Goal: Task Accomplishment & Management: Use online tool/utility

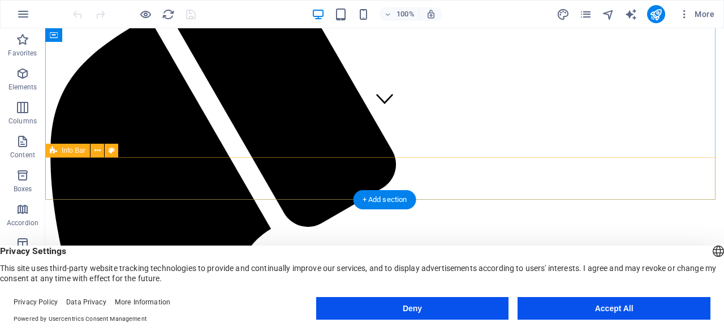
scroll to position [207, 0]
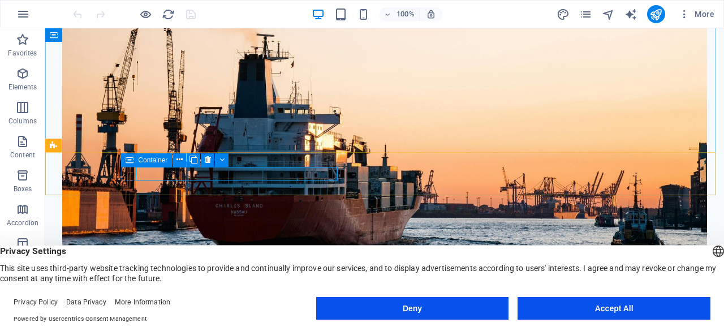
click at [160, 159] on span "Container" at bounding box center [152, 160] width 29 height 7
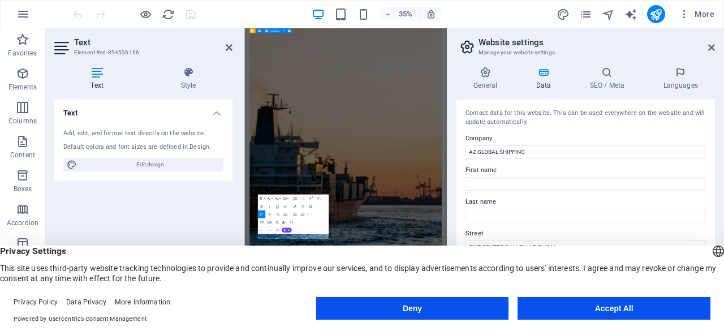
scroll to position [113, 0]
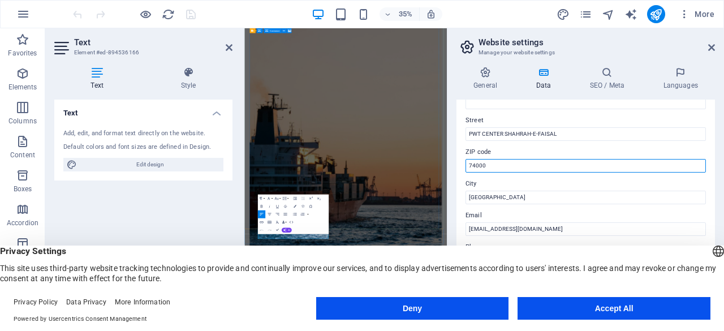
click at [499, 166] on input "74000" at bounding box center [586, 166] width 240 height 14
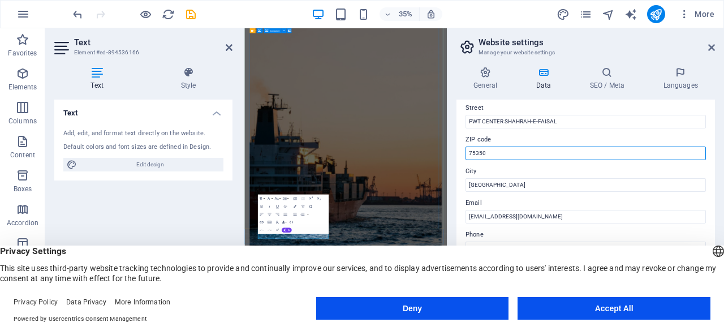
scroll to position [132, 0]
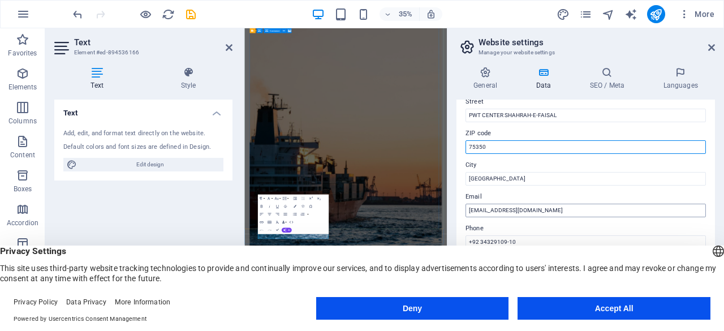
type input "75350"
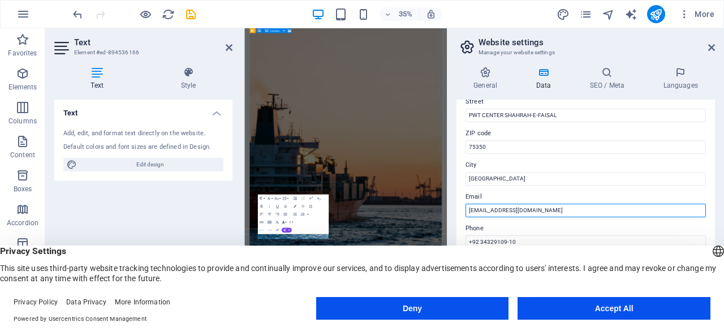
click at [500, 209] on input "[EMAIL_ADDRESS][DOMAIN_NAME]" at bounding box center [586, 211] width 240 height 14
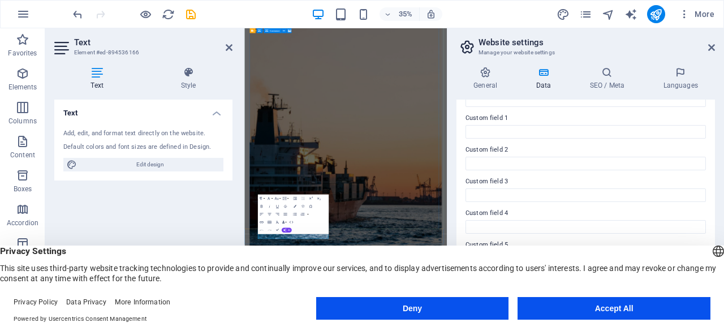
scroll to position [339, 0]
type input "[EMAIL_ADDRESS][DOMAIN_NAME]"
click at [560, 303] on button "Accept All" at bounding box center [614, 308] width 193 height 23
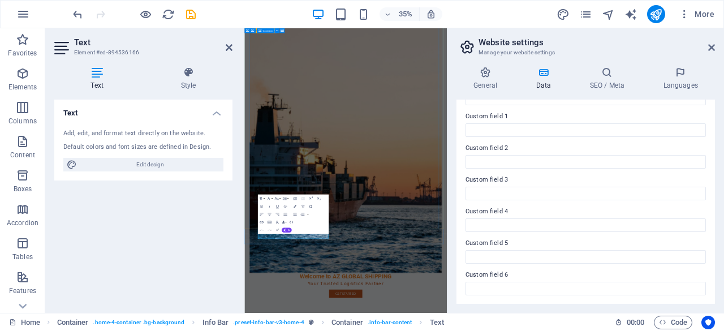
click at [548, 77] on icon at bounding box center [543, 72] width 49 height 11
click at [712, 47] on icon at bounding box center [711, 47] width 7 height 9
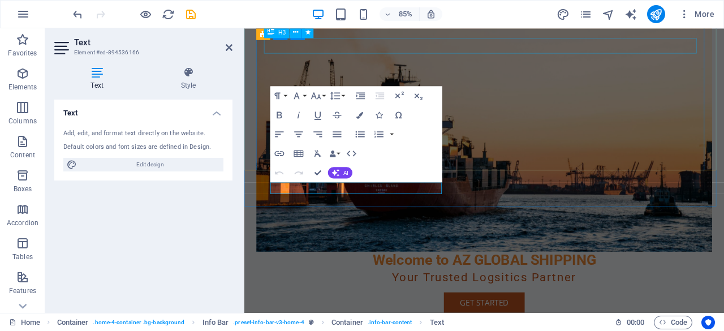
click at [551, 313] on div "Your Trusted Logsitics Partner" at bounding box center [527, 322] width 518 height 18
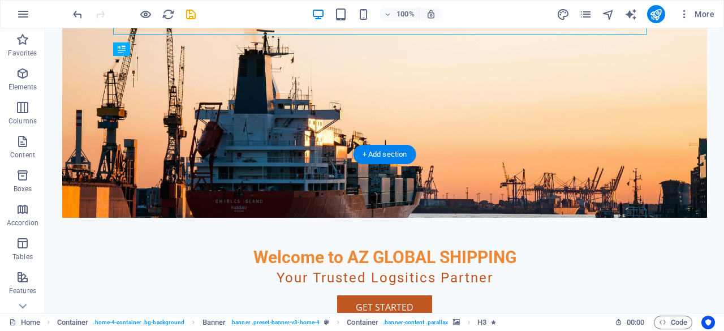
scroll to position [170, 0]
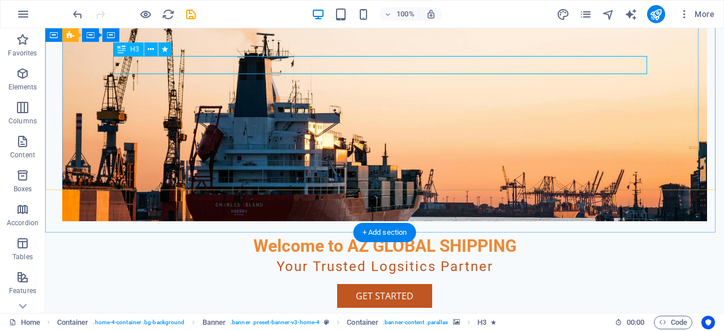
click at [444, 258] on div "Your Trusted Logsitics Partner" at bounding box center [385, 267] width 534 height 18
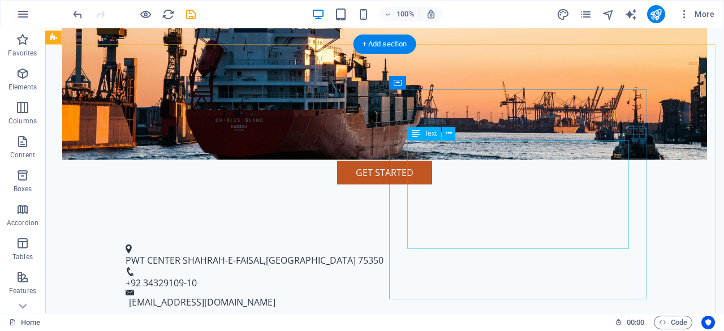
scroll to position [358, 0]
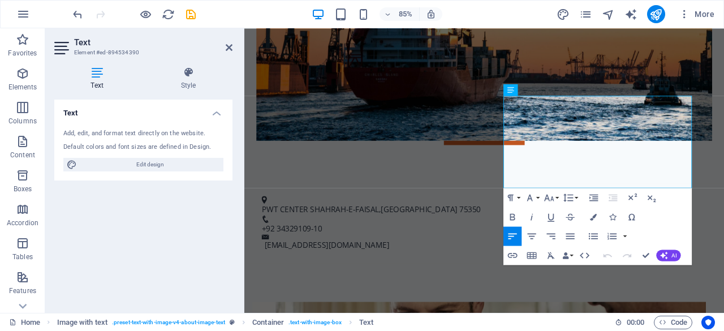
scroll to position [433, 0]
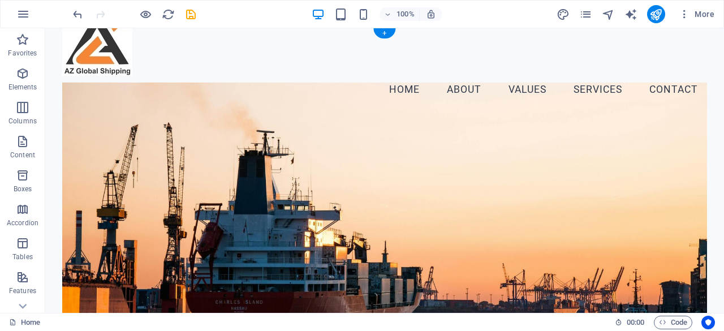
scroll to position [0, 0]
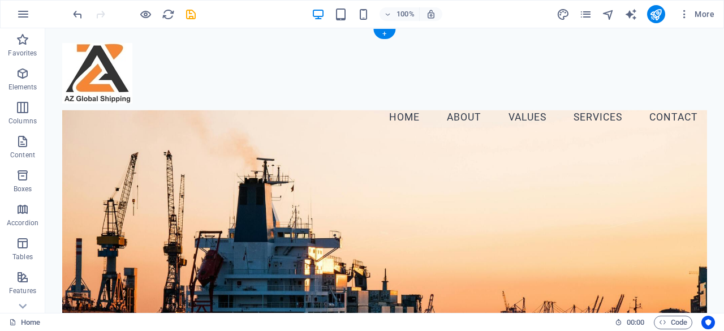
checkbox input "false"
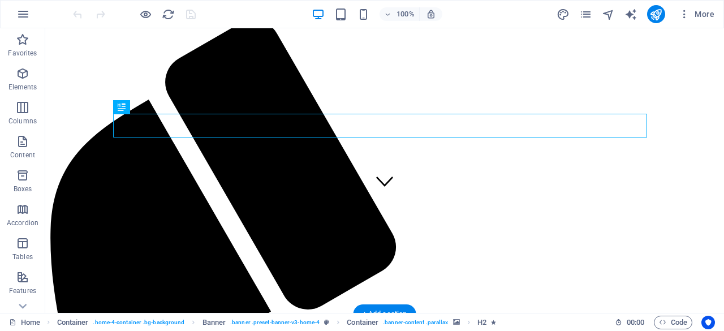
scroll to position [113, 0]
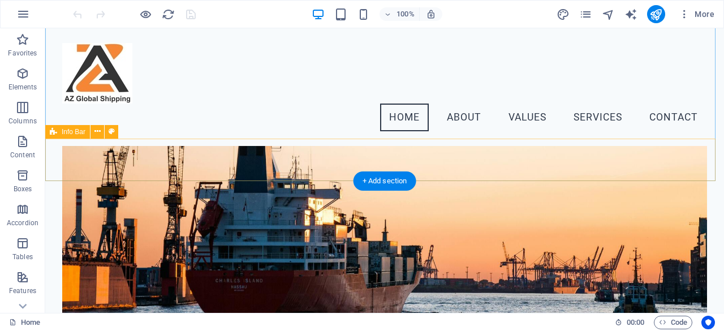
scroll to position [75, 0]
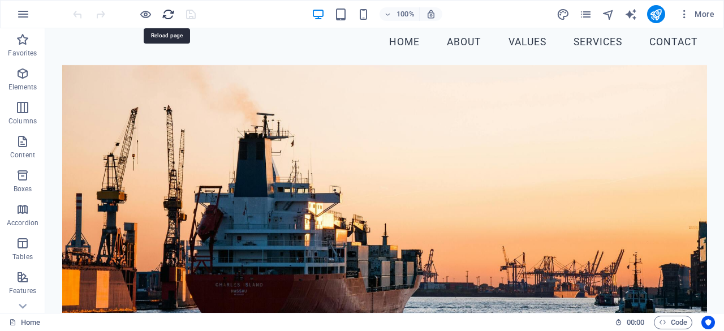
click at [169, 14] on icon "reload" at bounding box center [168, 14] width 13 height 13
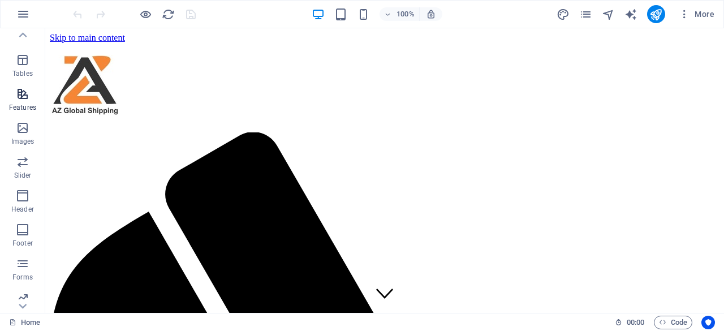
scroll to position [224, 0]
click at [23, 91] on icon "button" at bounding box center [23, 87] width 14 height 14
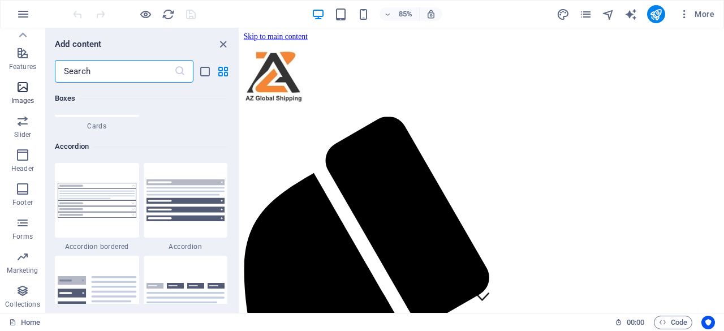
scroll to position [5737, 0]
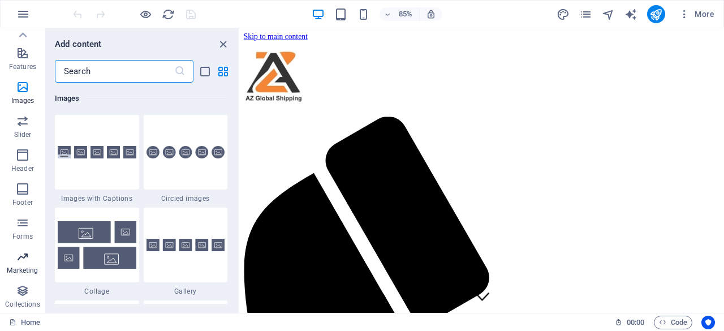
click at [23, 257] on icon "button" at bounding box center [23, 257] width 14 height 14
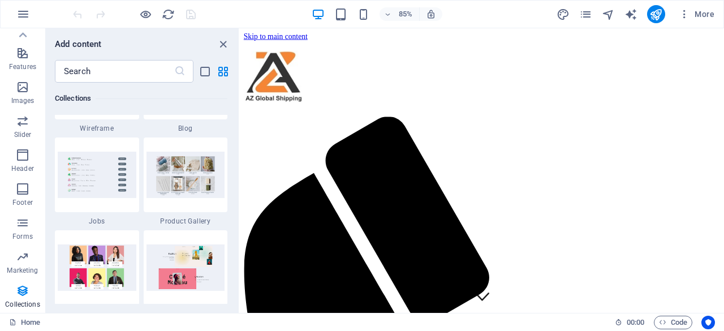
scroll to position [10517, 0]
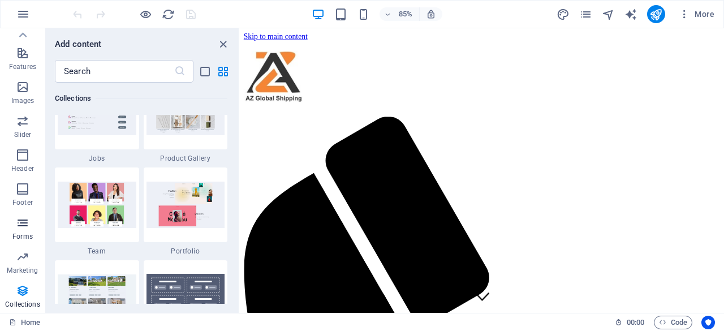
click at [23, 226] on icon "button" at bounding box center [23, 223] width 14 height 14
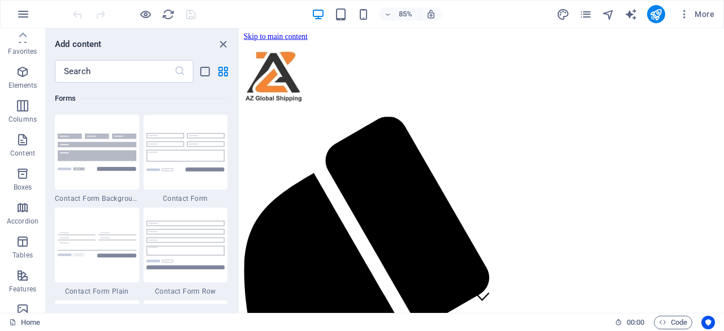
scroll to position [0, 0]
click at [18, 16] on icon "button" at bounding box center [23, 14] width 14 height 14
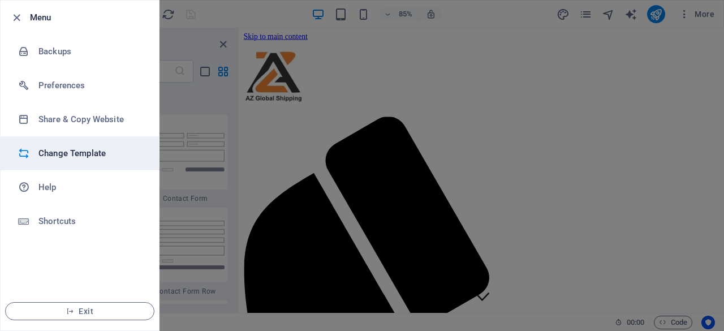
click at [68, 145] on li "Change Template" at bounding box center [80, 153] width 158 height 34
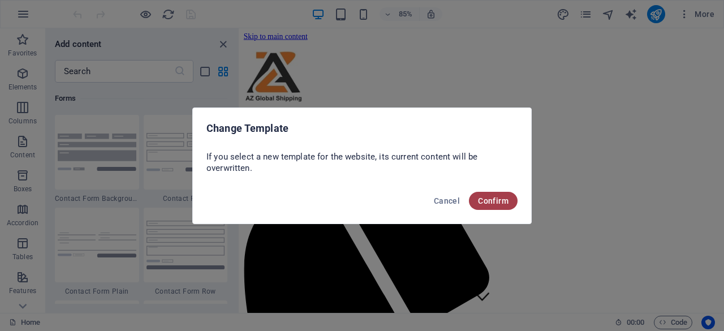
click at [511, 203] on button "Confirm" at bounding box center [493, 201] width 49 height 18
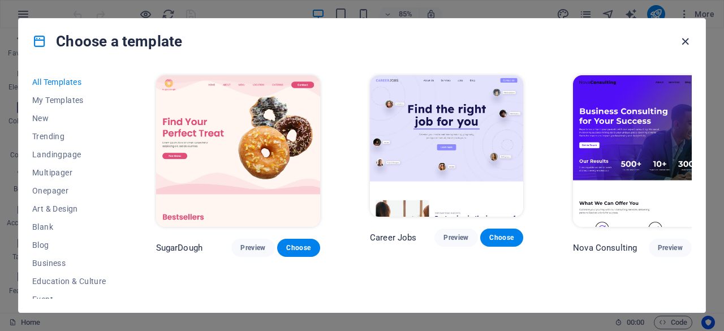
click at [691, 44] on icon "button" at bounding box center [685, 41] width 13 height 13
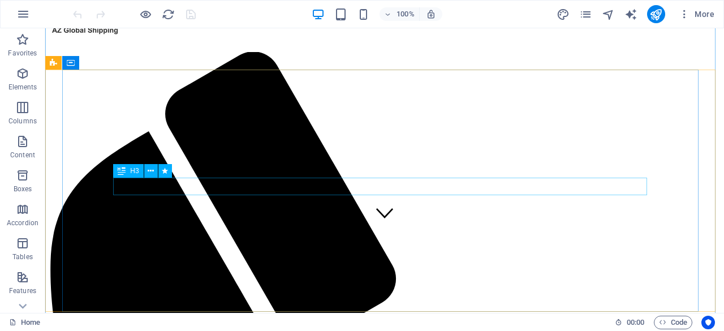
scroll to position [132, 0]
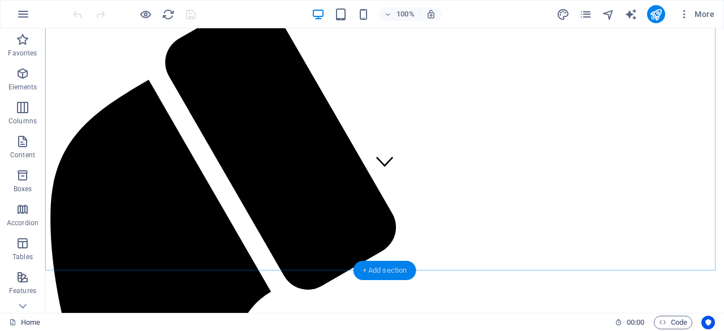
click at [398, 273] on div "+ Add section" at bounding box center [385, 270] width 63 height 19
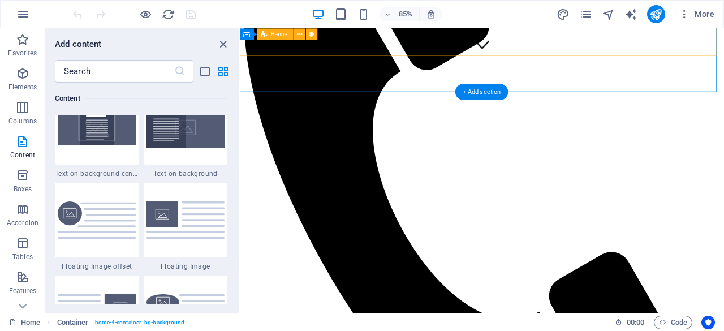
scroll to position [358, 0]
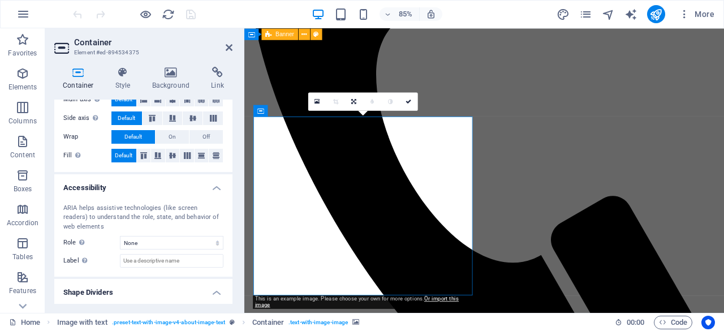
scroll to position [252, 0]
